Goal: Contribute content: Contribute content

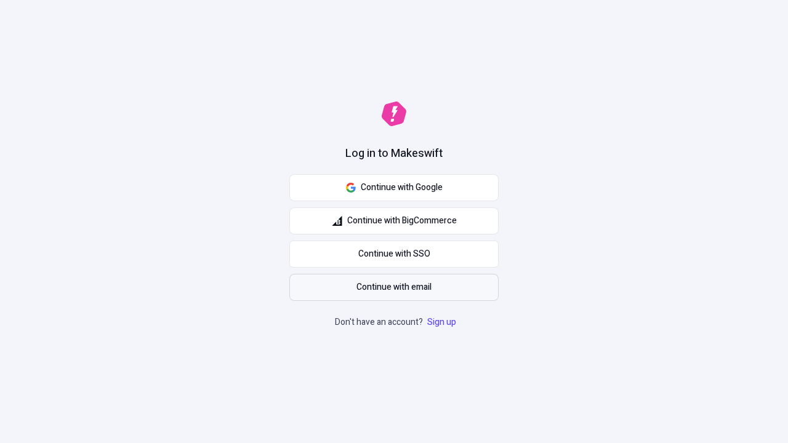
click at [394, 288] on span "Continue with email" at bounding box center [394, 288] width 75 height 14
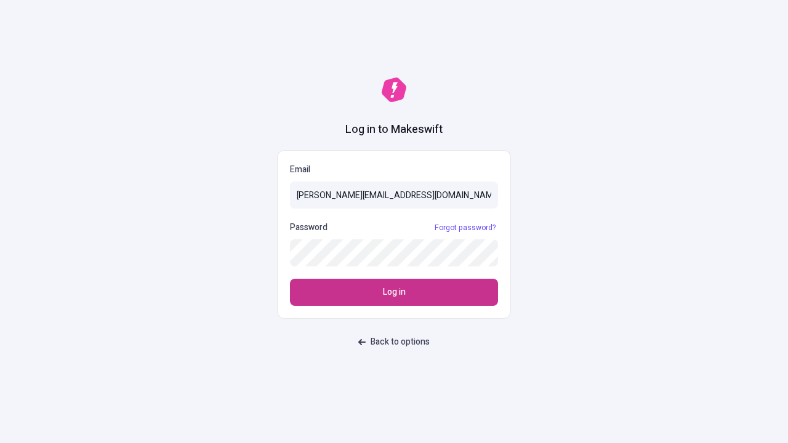
click at [394, 292] on span "Log in" at bounding box center [394, 293] width 23 height 14
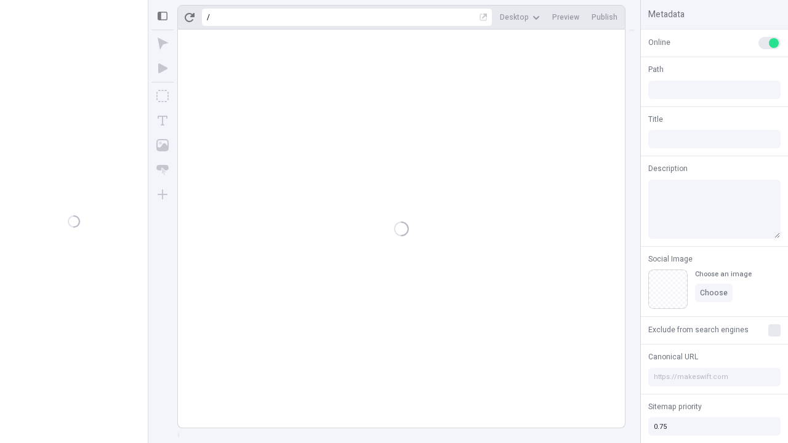
type input "/deep-link-soluta"
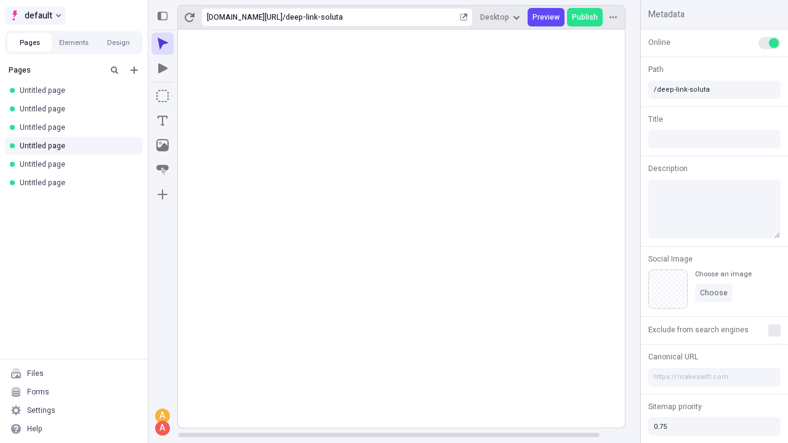
click at [34, 15] on span "default" at bounding box center [39, 15] width 28 height 15
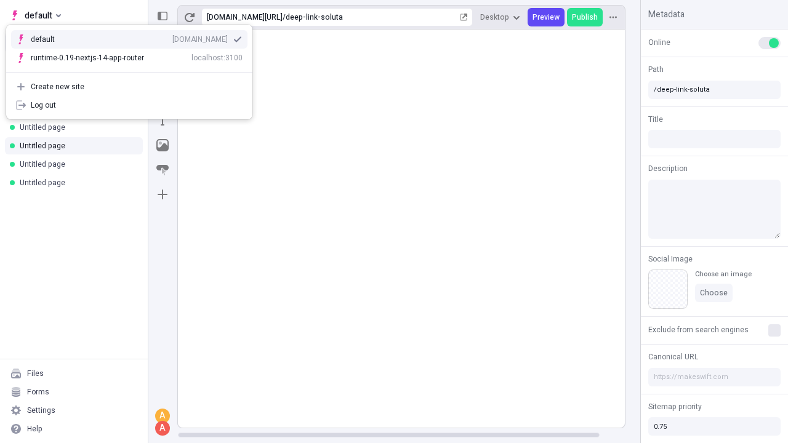
click at [172, 37] on div "[DOMAIN_NAME]" at bounding box center [199, 39] width 55 height 10
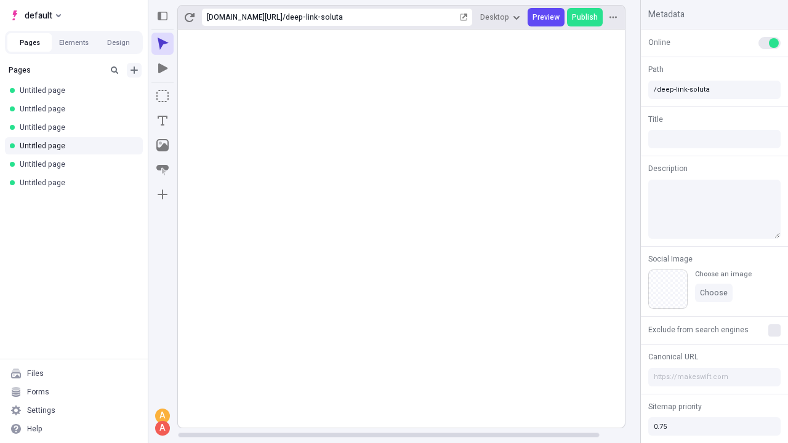
click at [134, 70] on icon "Add new" at bounding box center [134, 69] width 7 height 7
click at [199, 95] on span "Blank page" at bounding box center [207, 96] width 76 height 10
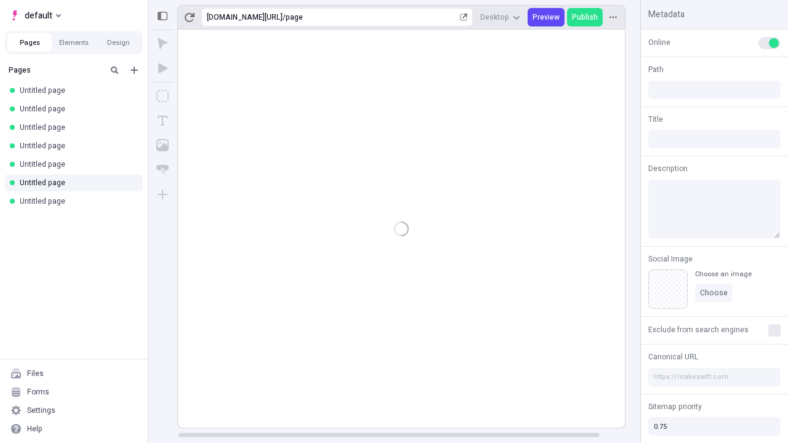
type input "/page"
click at [163, 96] on icon "Box" at bounding box center [162, 96] width 12 height 12
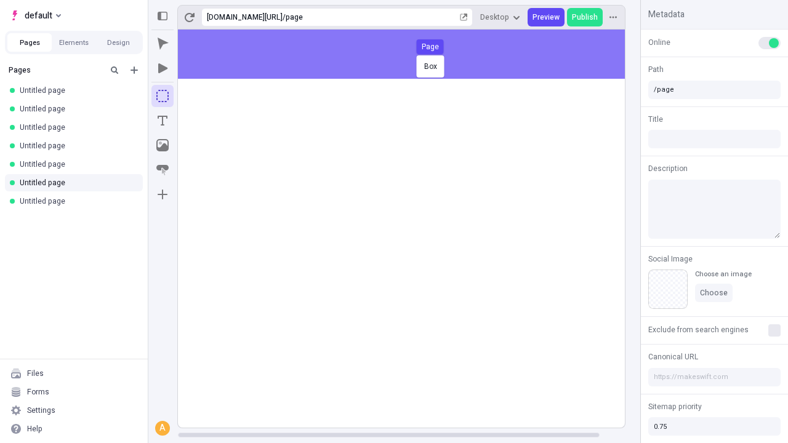
click at [414, 54] on div "Box Page" at bounding box center [394, 221] width 788 height 443
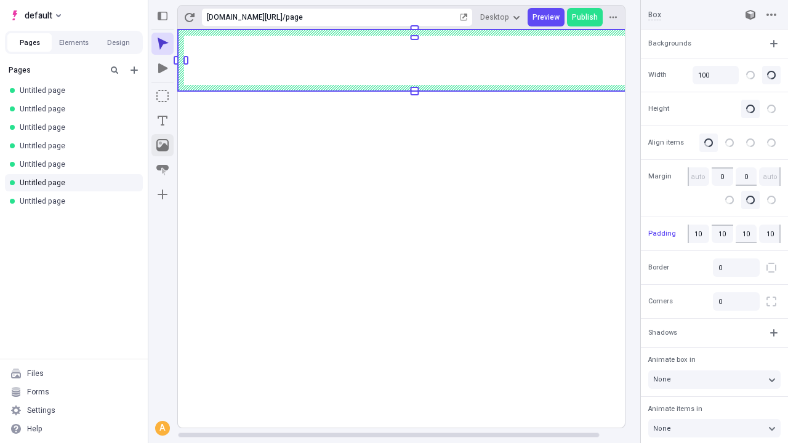
click at [163, 145] on icon "Image" at bounding box center [162, 145] width 12 height 12
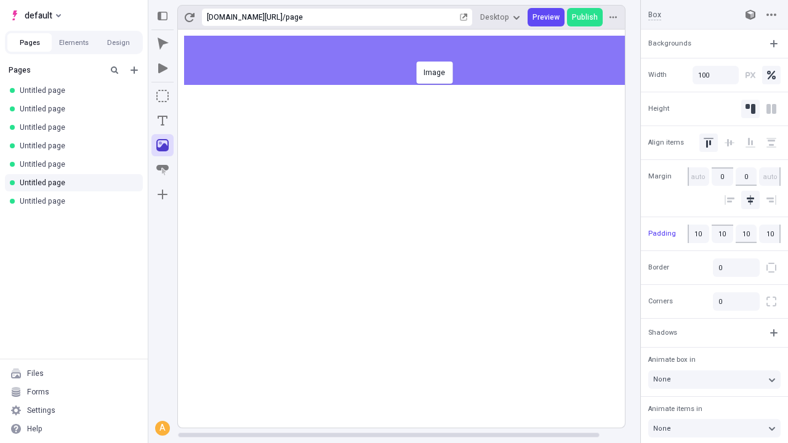
click at [414, 60] on div "Image" at bounding box center [394, 221] width 788 height 443
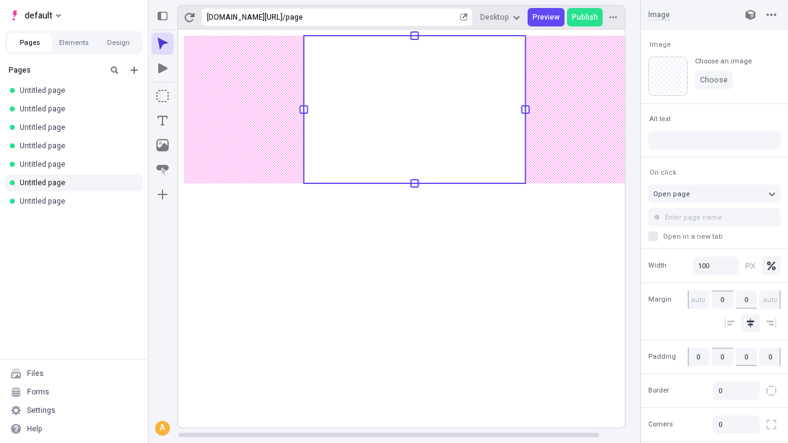
click at [163, 121] on icon "Text" at bounding box center [163, 121] width 10 height 10
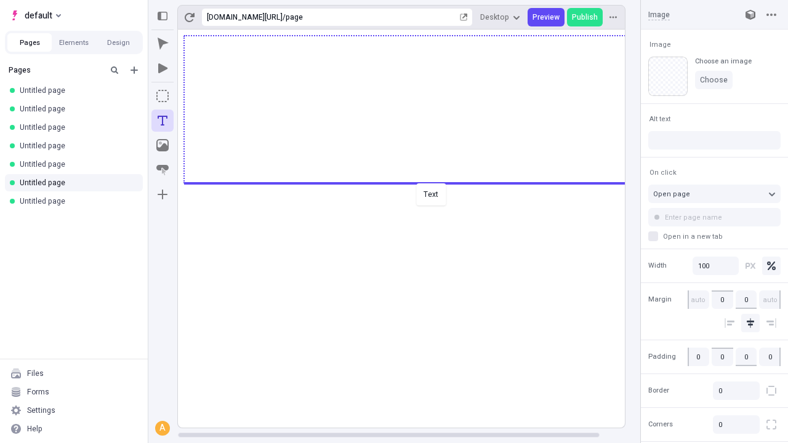
click at [414, 182] on div "Text" at bounding box center [394, 221] width 788 height 443
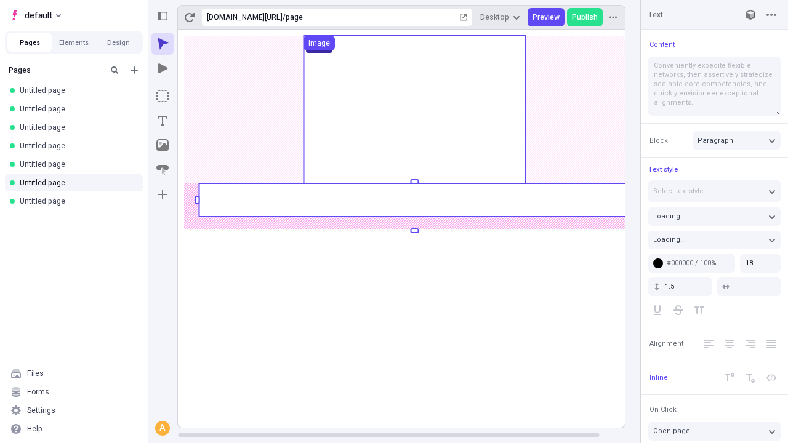
click at [414, 200] on rect at bounding box center [414, 199] width 431 height 33
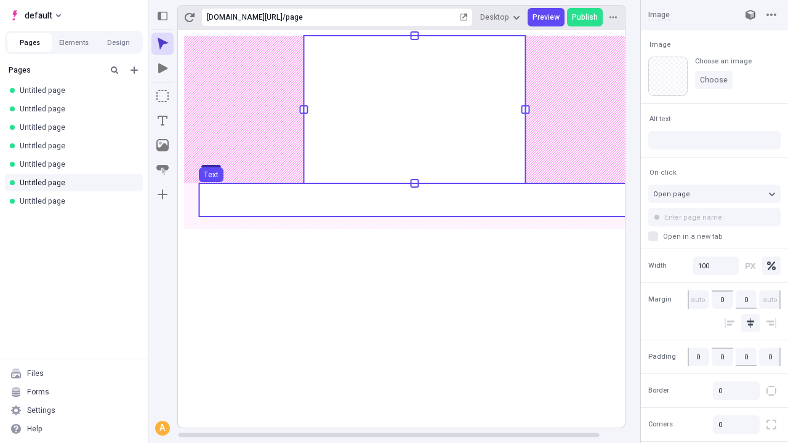
click at [414, 200] on use at bounding box center [414, 199] width 431 height 33
click at [414, 200] on g "Page Box Text" at bounding box center [414, 226] width 473 height 403
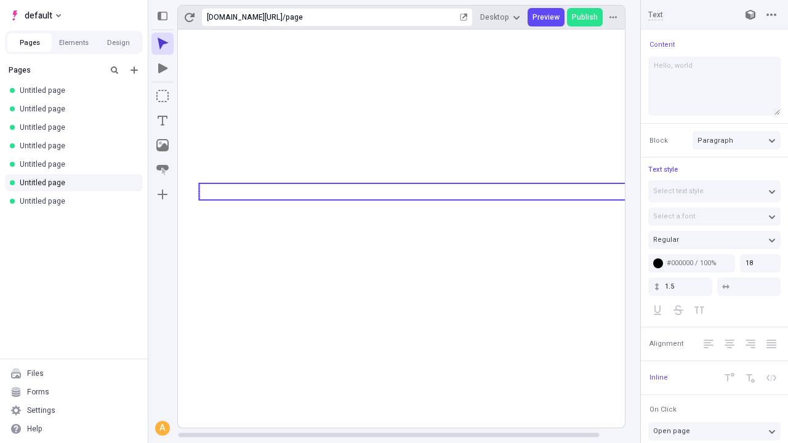
type textarea "Hello, world!"
click at [163, 145] on icon "Image" at bounding box center [162, 145] width 12 height 12
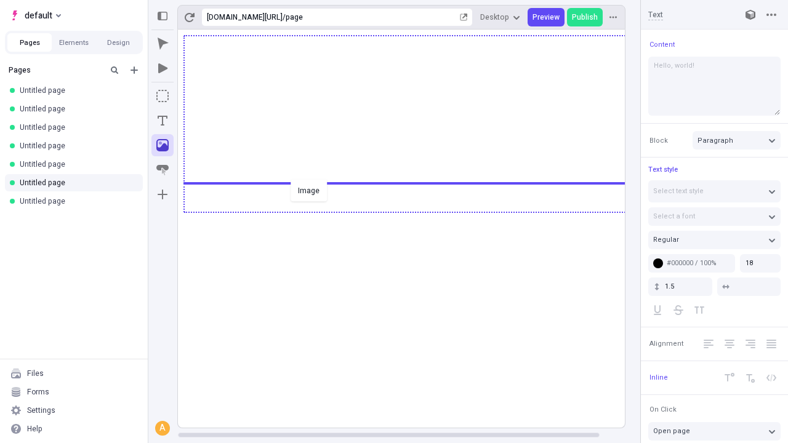
click at [414, 211] on div "Image" at bounding box center [394, 221] width 788 height 443
